Goal: Task Accomplishment & Management: Use online tool/utility

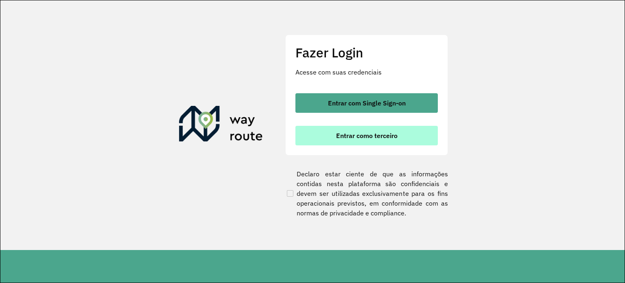
click at [400, 137] on button "Entrar como terceiro" at bounding box center [366, 136] width 142 height 20
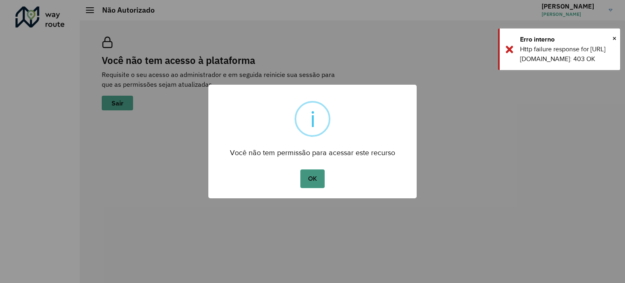
click at [322, 179] on button "OK" at bounding box center [312, 178] width 24 height 19
